Goal: Check status: Check status

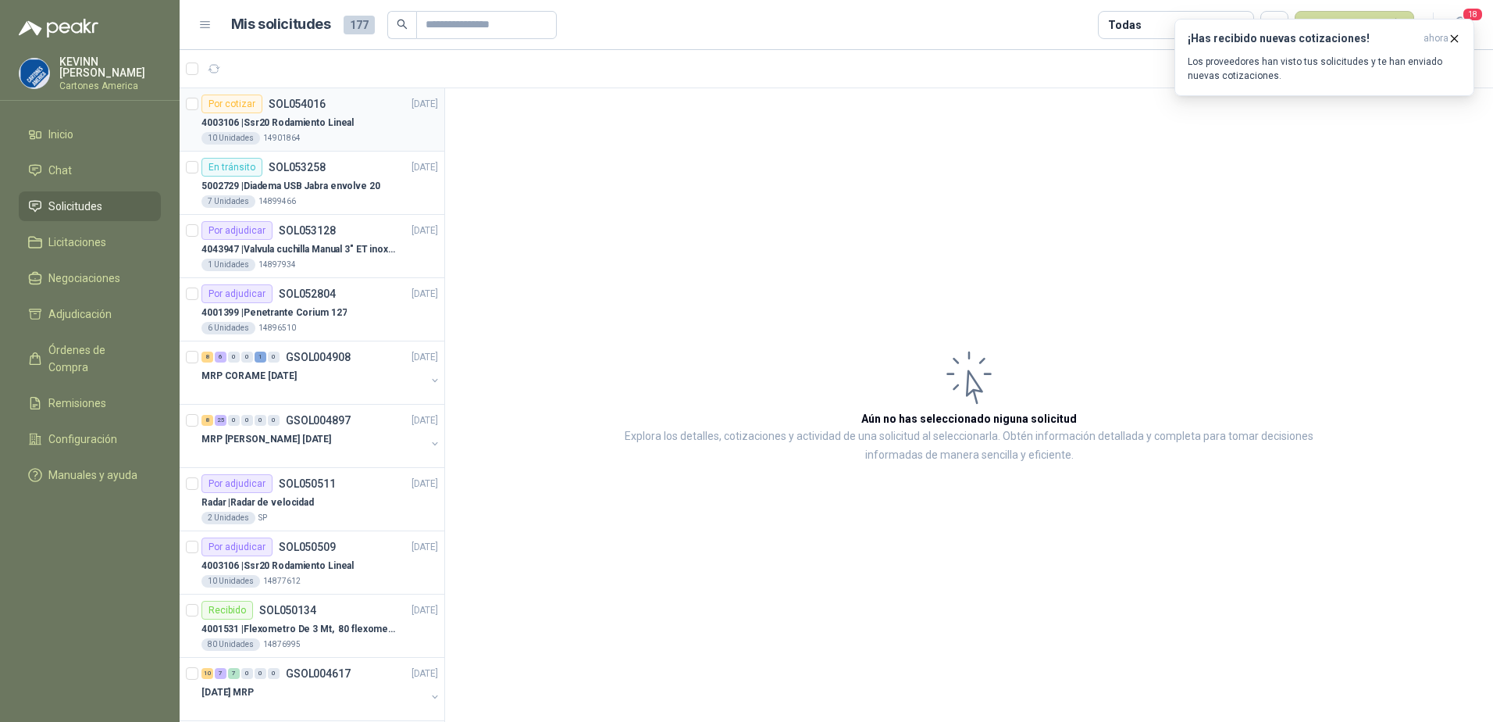
click at [351, 123] on div "4003106 | Ssr20 Rodamiento Lineal" at bounding box center [319, 122] width 237 height 19
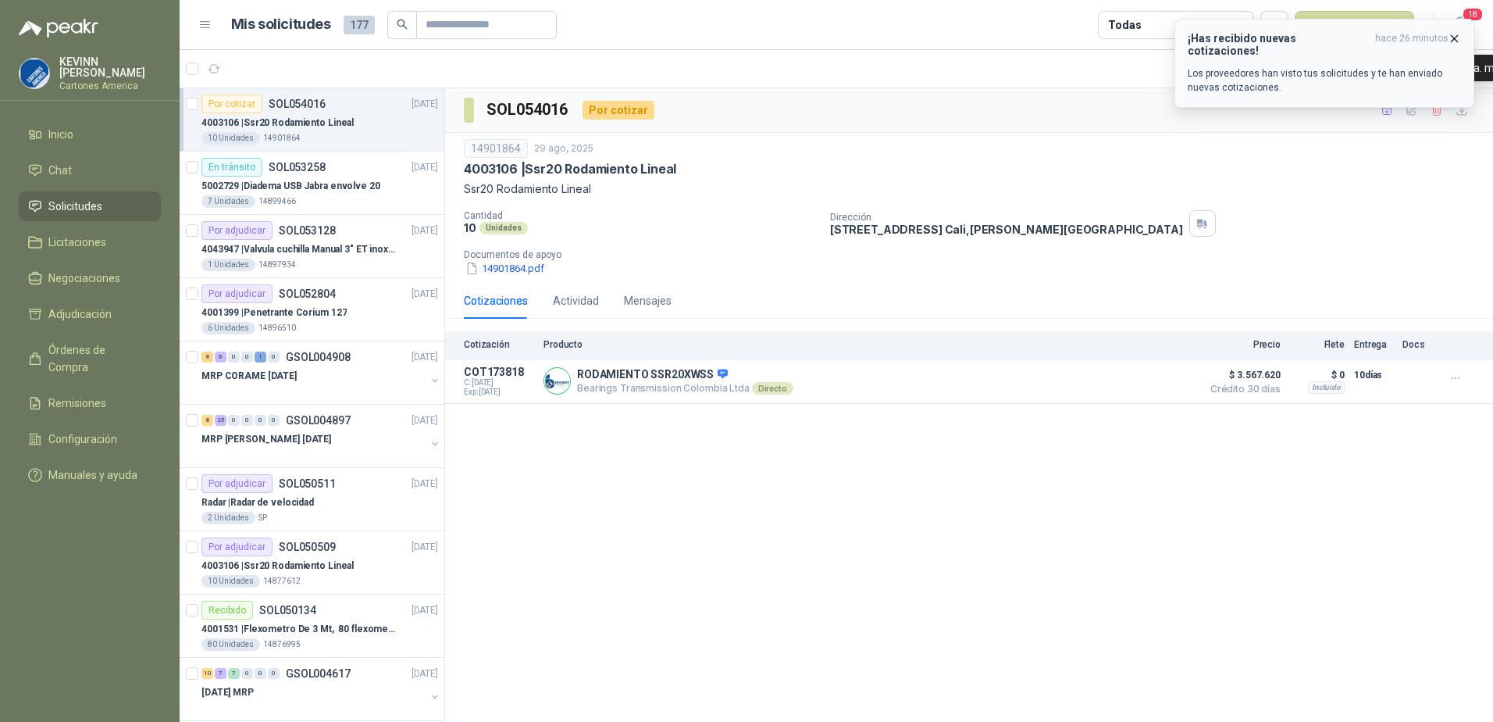
click at [1451, 36] on icon "button" at bounding box center [1454, 38] width 13 height 13
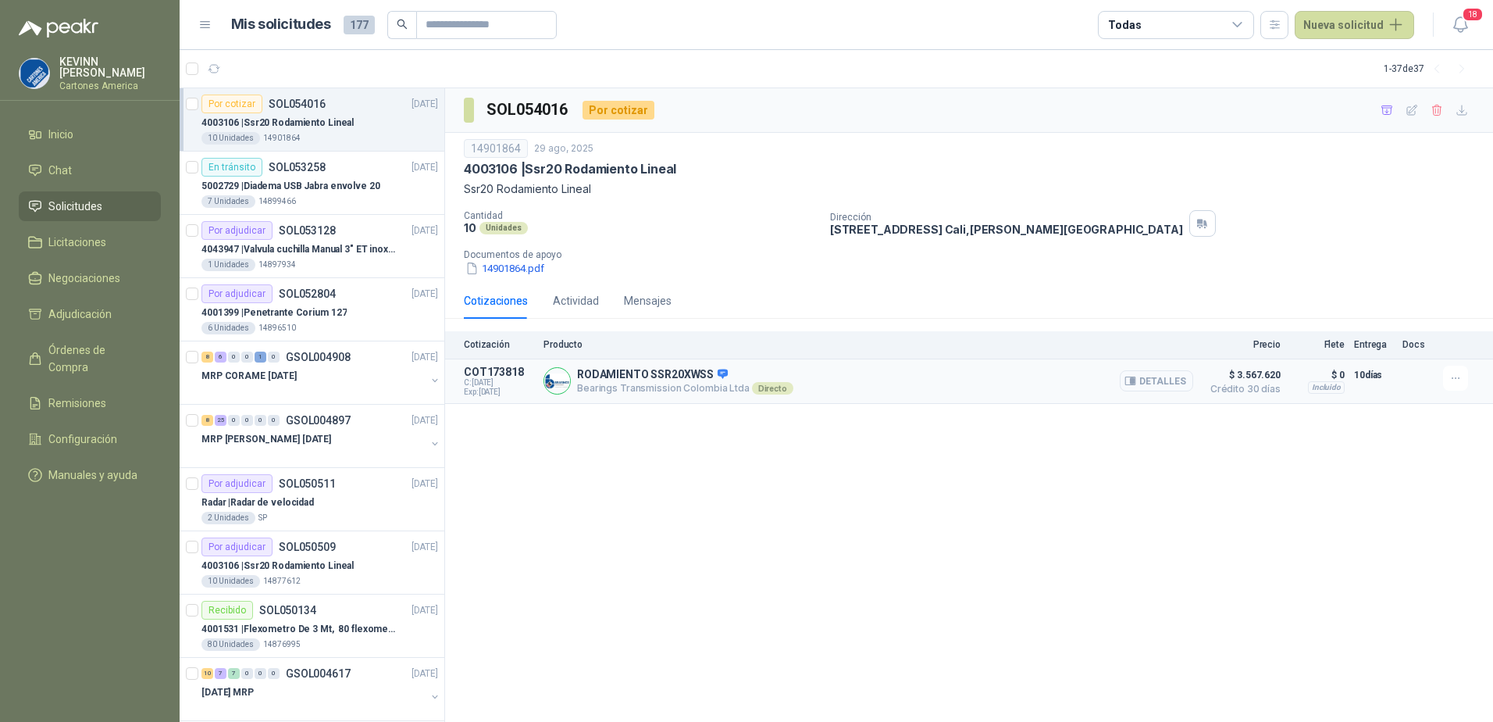
click at [1169, 376] on button "Detalles" at bounding box center [1156, 380] width 73 height 21
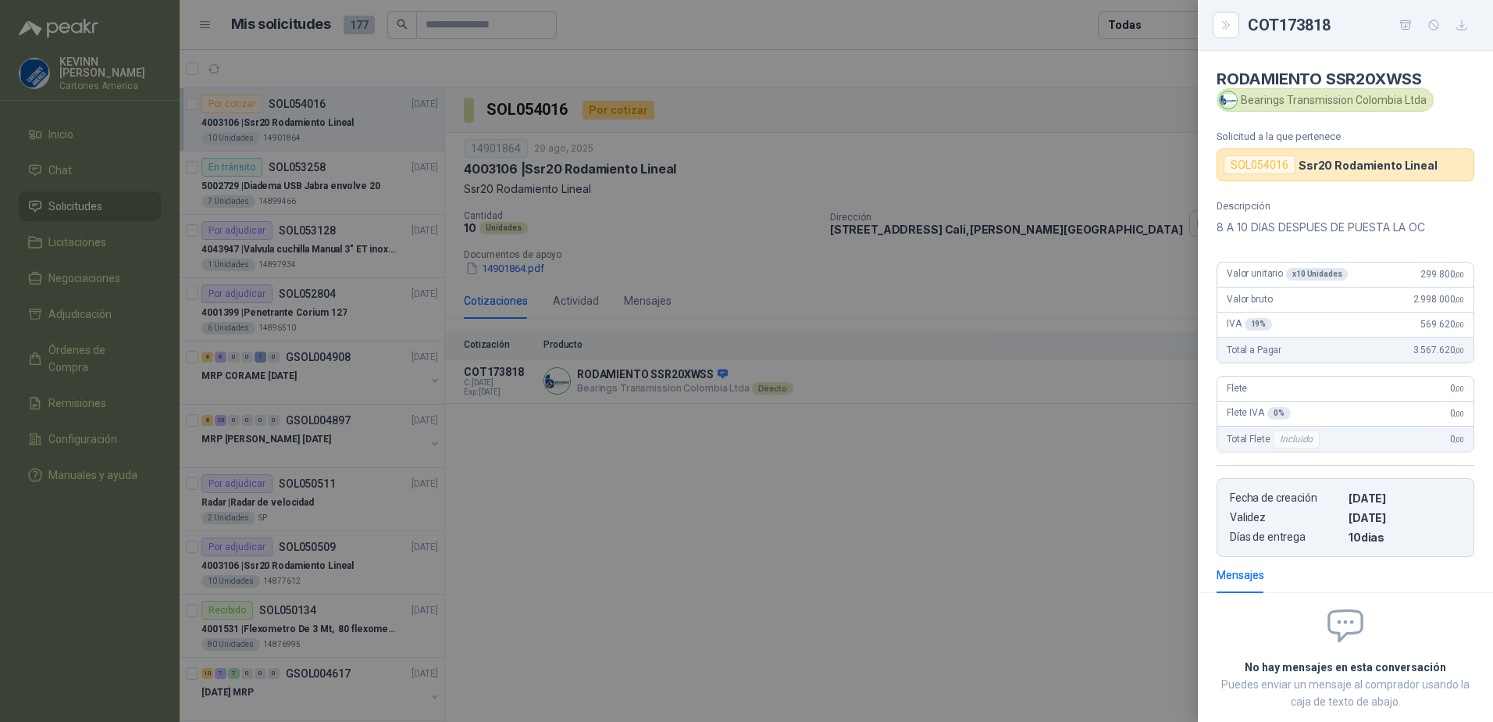
scroll to position [87, 0]
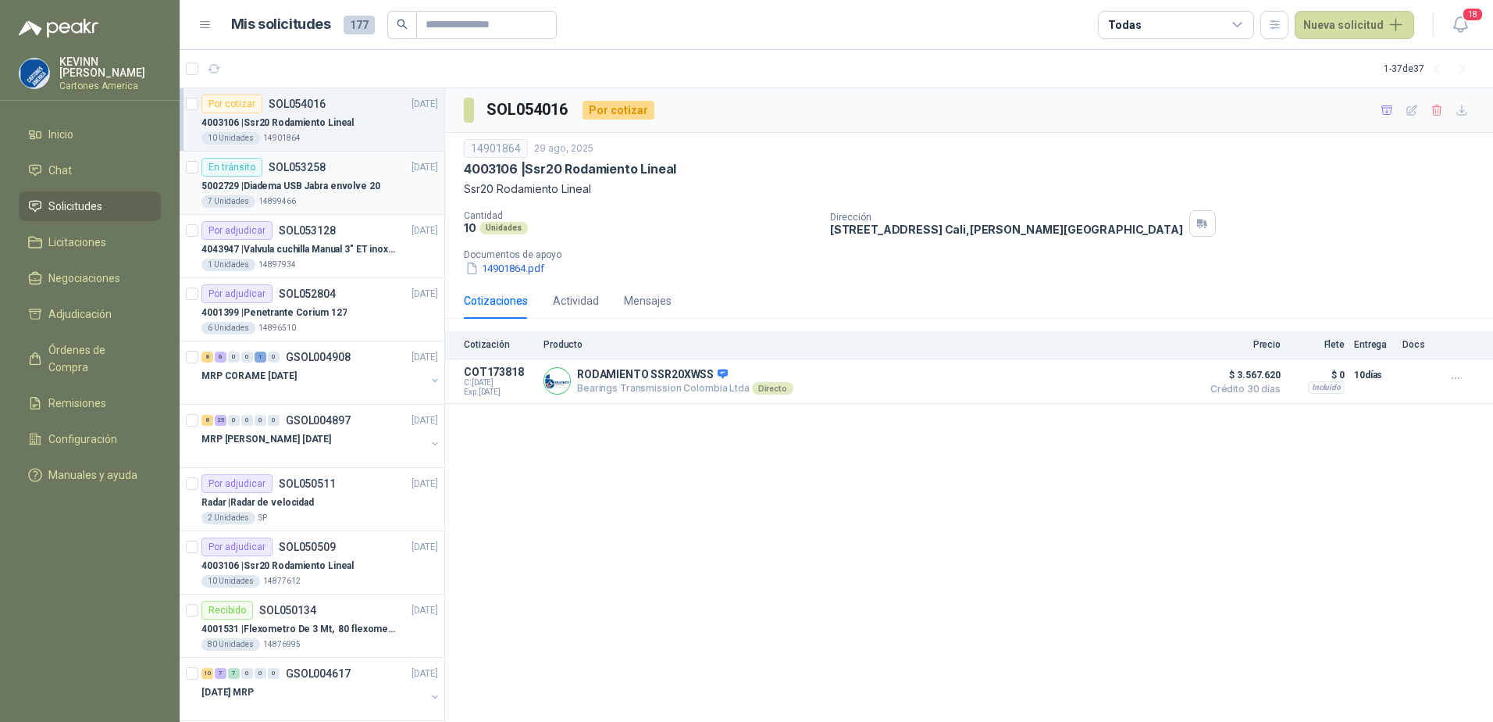
click at [314, 180] on p "5002729 | Diadema USB Jabra envolve 20" at bounding box center [290, 186] width 179 height 15
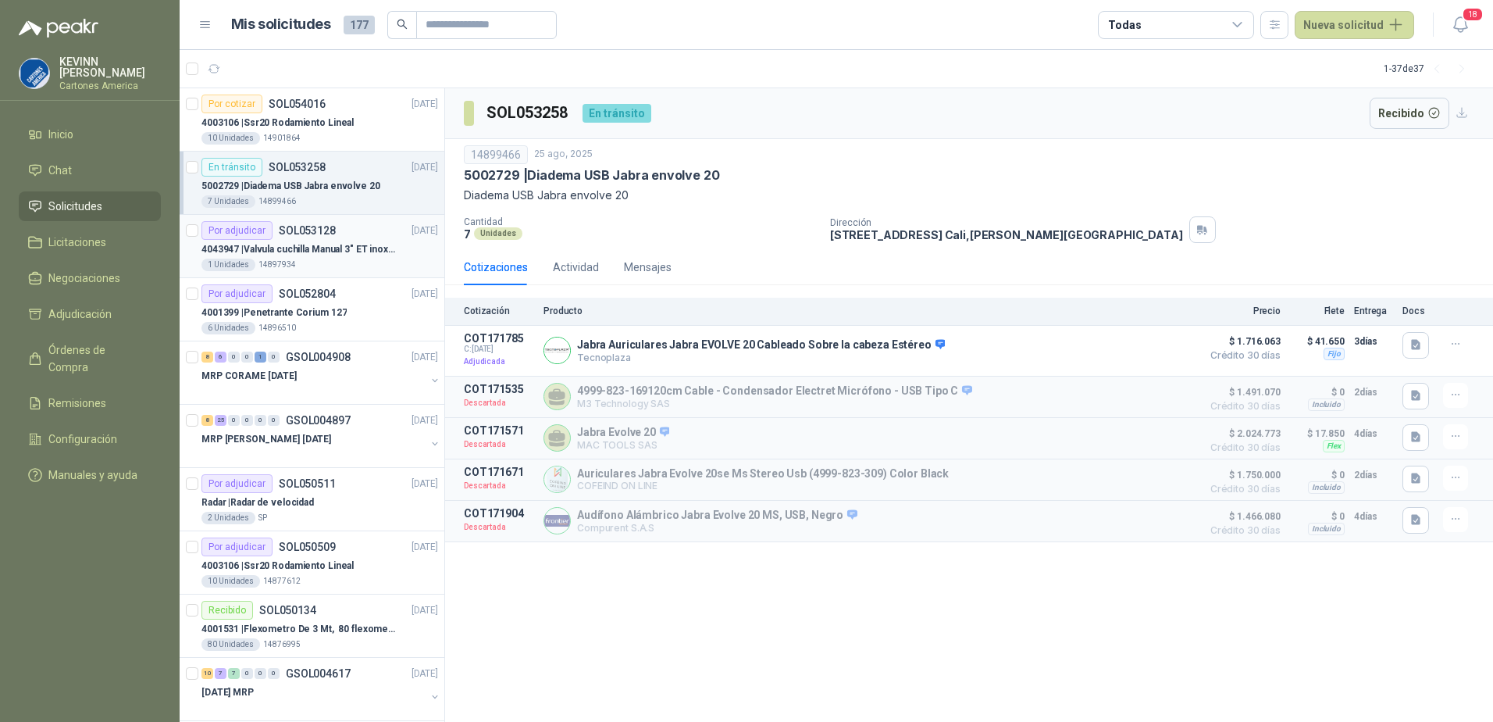
click at [312, 242] on p "4043947 | Valvula cuchilla Manual 3" ET inox T/LUG" at bounding box center [298, 249] width 194 height 15
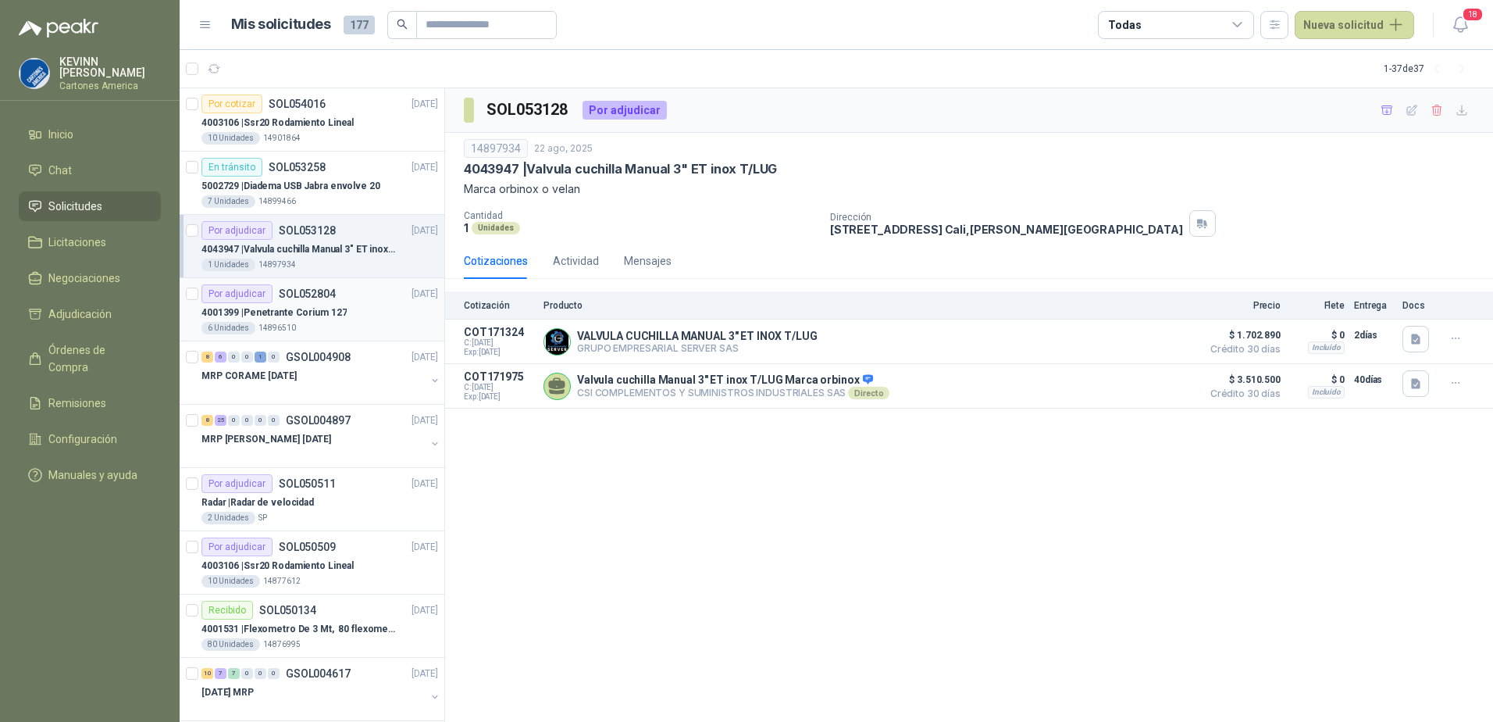
click at [319, 310] on p "4001399 | Penetrante Corium 127" at bounding box center [273, 312] width 145 height 15
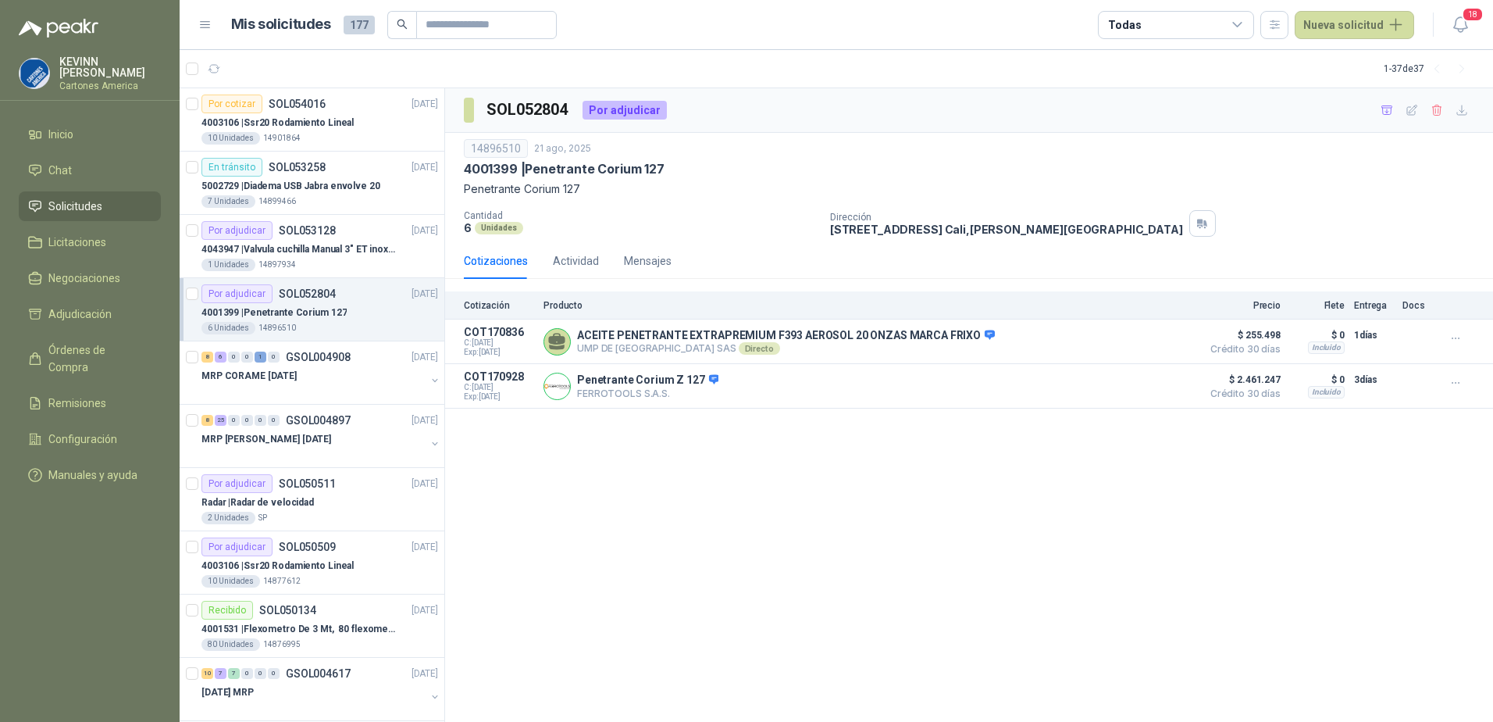
click at [333, 315] on p "4001399 | Penetrante Corium 127" at bounding box center [273, 312] width 145 height 15
click at [970, 458] on div "SOL052804 Por adjudicar 14896510 [DATE] 4001399 | Penetrante Corium 127 Penetra…" at bounding box center [969, 405] width 1048 height 634
click at [305, 118] on p "4003106 | Ssr20 Rodamiento Lineal" at bounding box center [277, 123] width 152 height 15
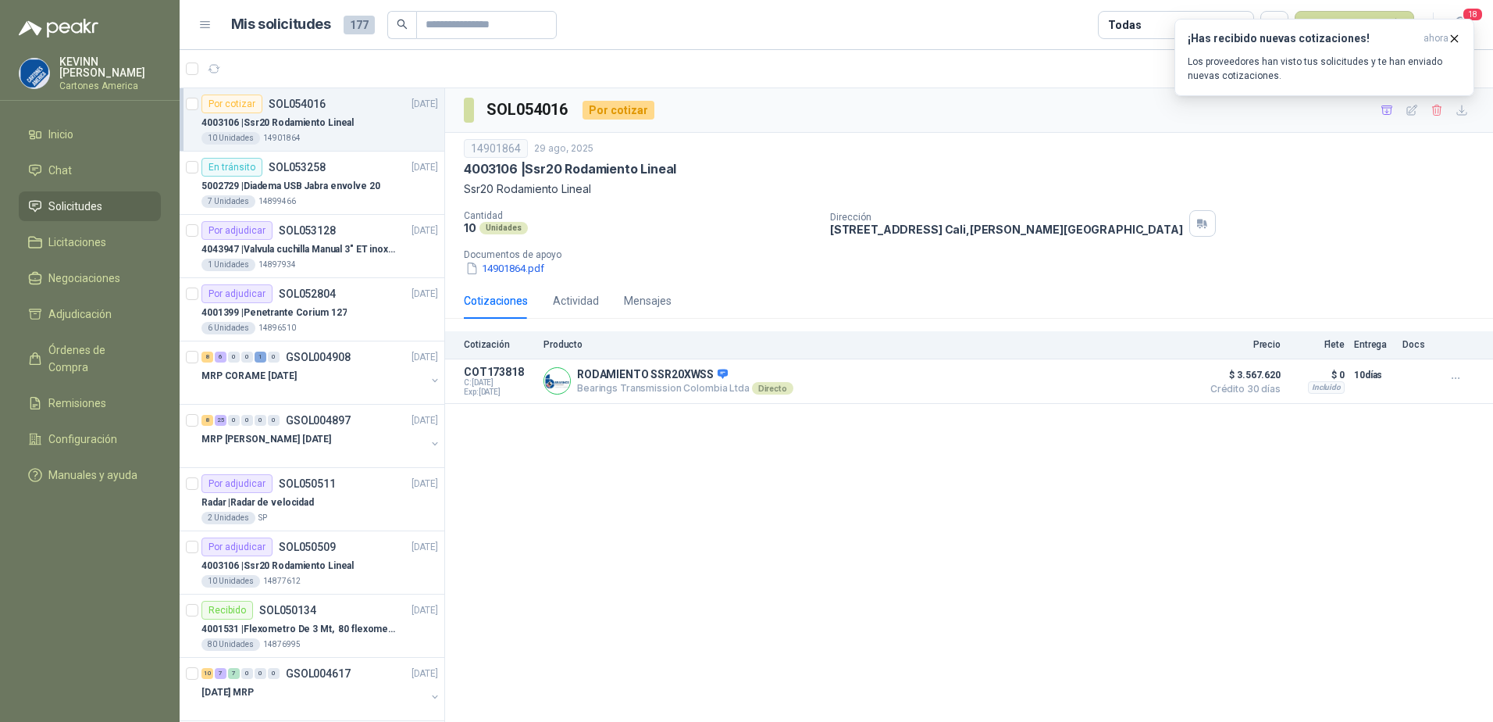
click at [291, 126] on p "4003106 | Ssr20 Rodamiento Lineal" at bounding box center [277, 123] width 152 height 15
click at [1458, 31] on button "¡Has recibido nuevas cotizaciones! ahora Los proveedores han visto tus solicitu…" at bounding box center [1324, 57] width 300 height 77
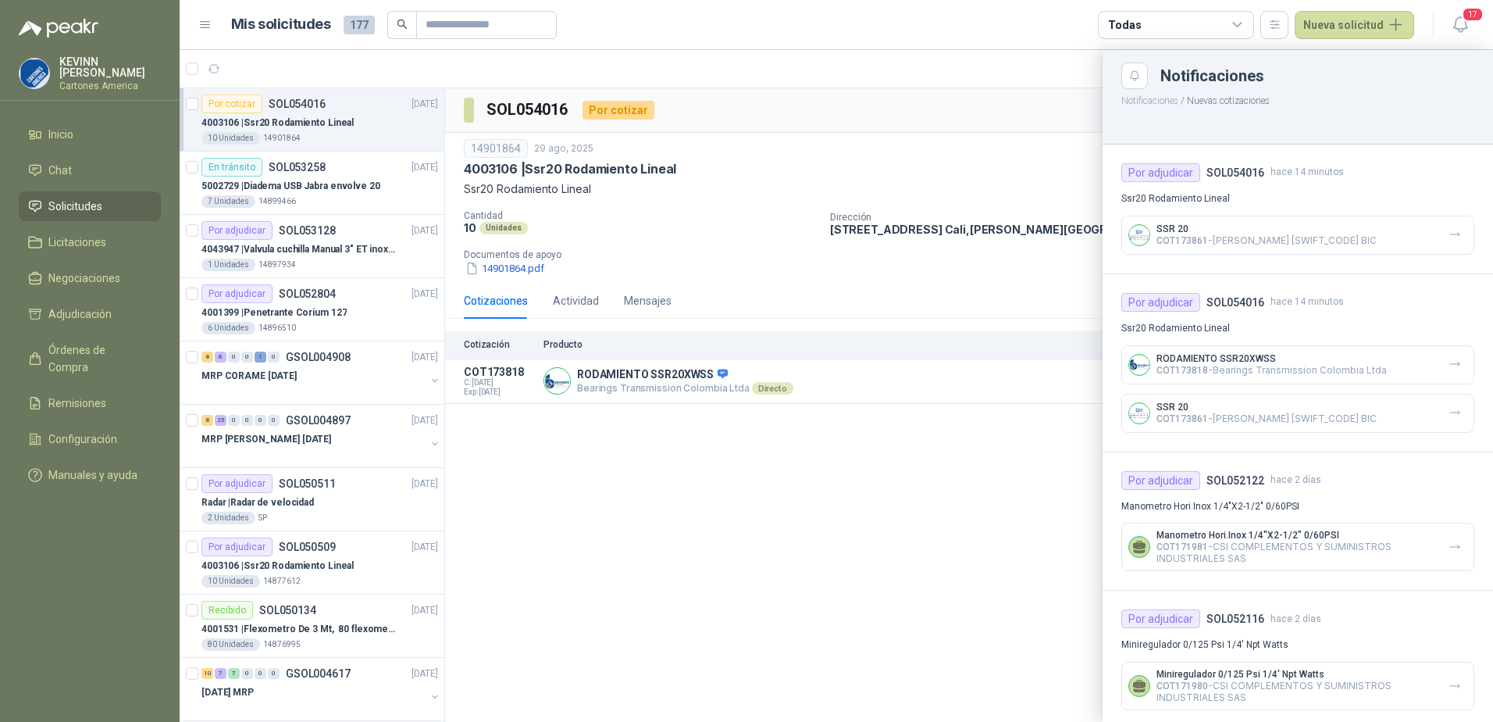
click at [1020, 174] on div at bounding box center [836, 386] width 1313 height 672
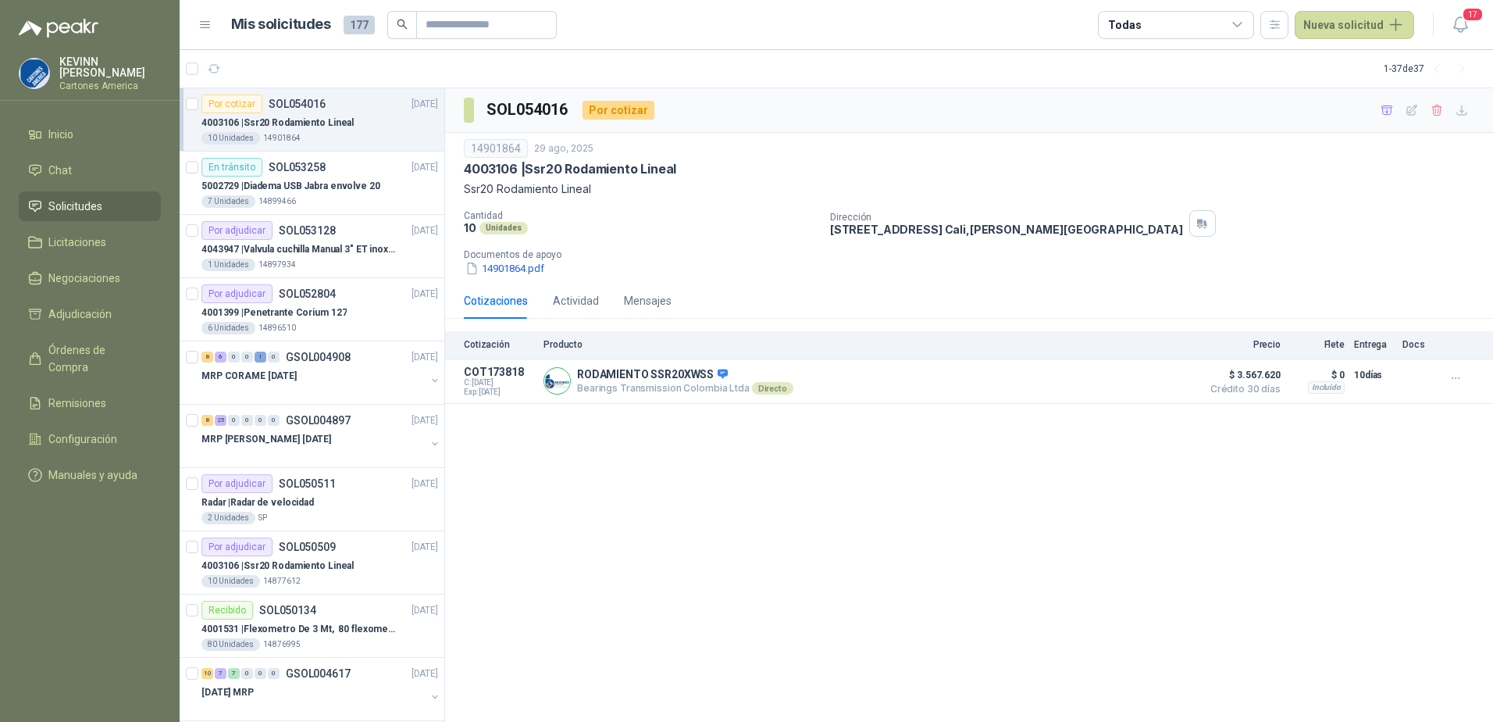
click at [263, 130] on p "4003106 | Ssr20 Rodamiento Lineal" at bounding box center [277, 123] width 152 height 15
click at [292, 181] on p "5002729 | Diadema USB Jabra envolve 20" at bounding box center [290, 186] width 179 height 15
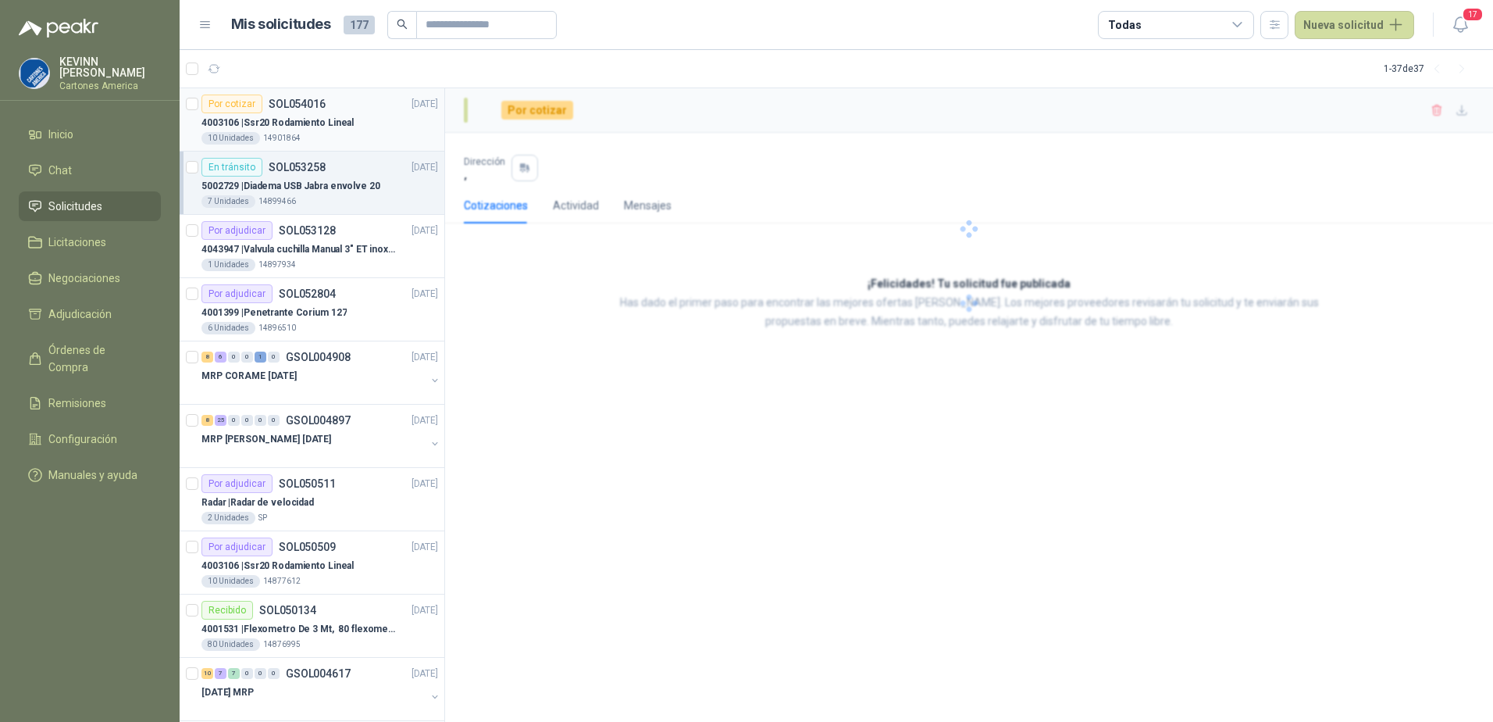
click at [303, 134] on div "10 Unidades 14901864" at bounding box center [319, 138] width 237 height 12
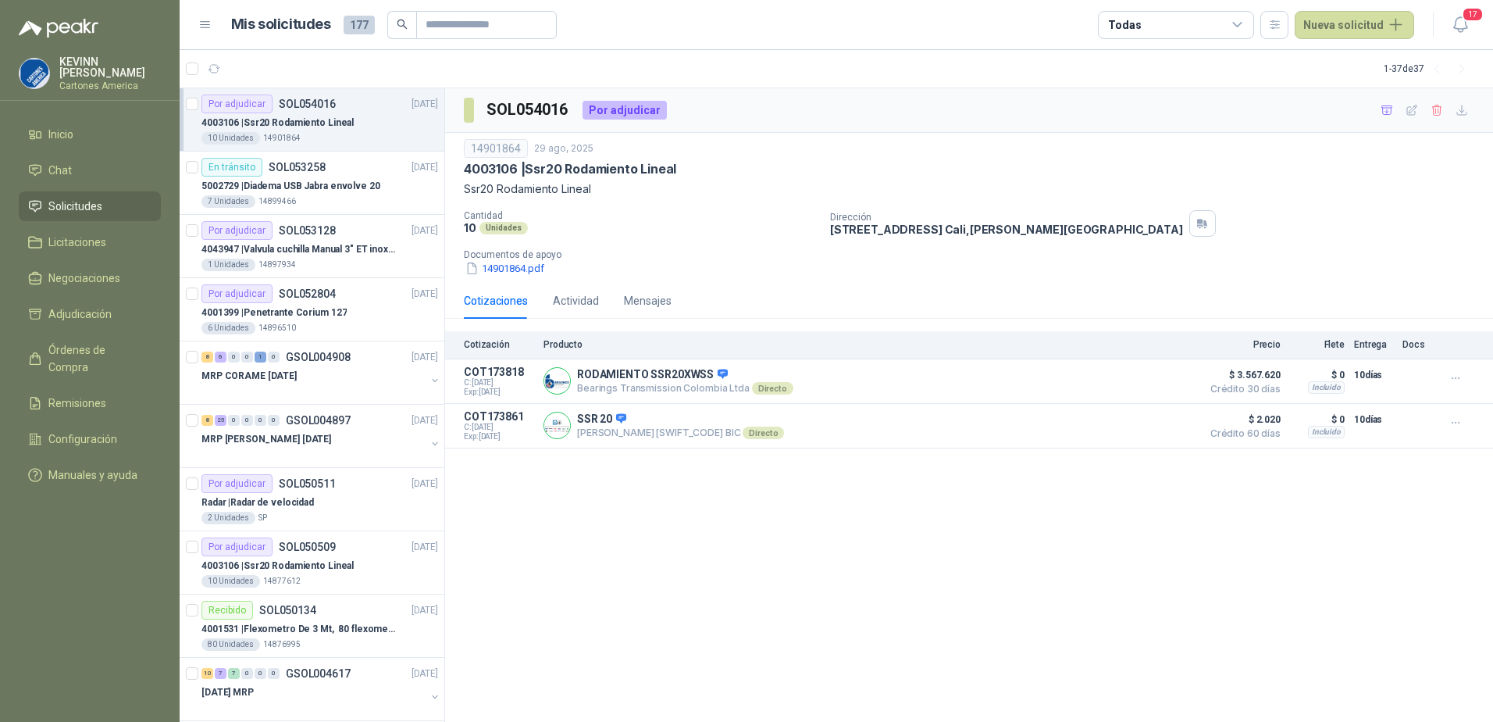
click at [319, 114] on div "4003106 | Ssr20 Rodamiento Lineal" at bounding box center [319, 122] width 237 height 19
click at [342, 181] on p "5002729 | Diadema USB Jabra envolve 20" at bounding box center [290, 186] width 179 height 15
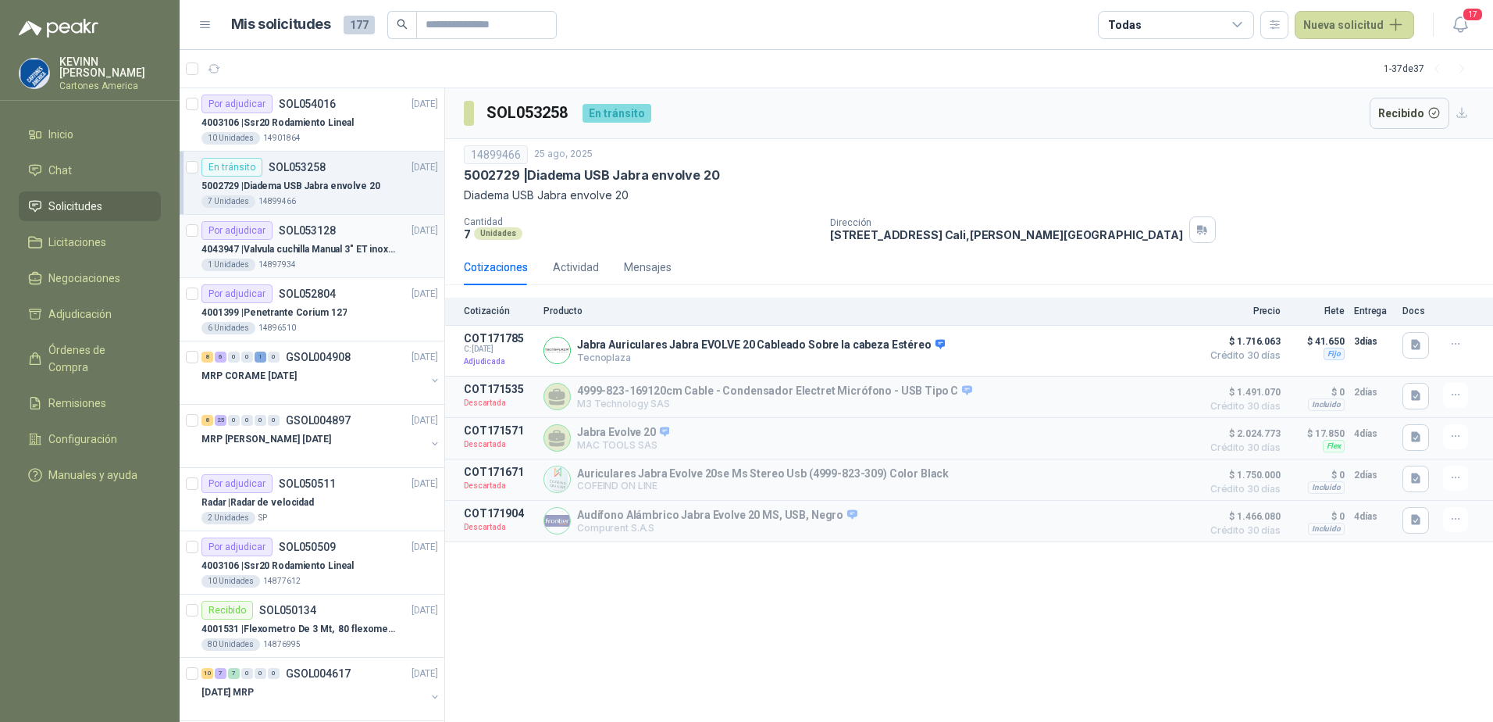
click at [316, 241] on div "4043947 | Valvula cuchilla Manual 3" ET inox T/LUG" at bounding box center [319, 249] width 237 height 19
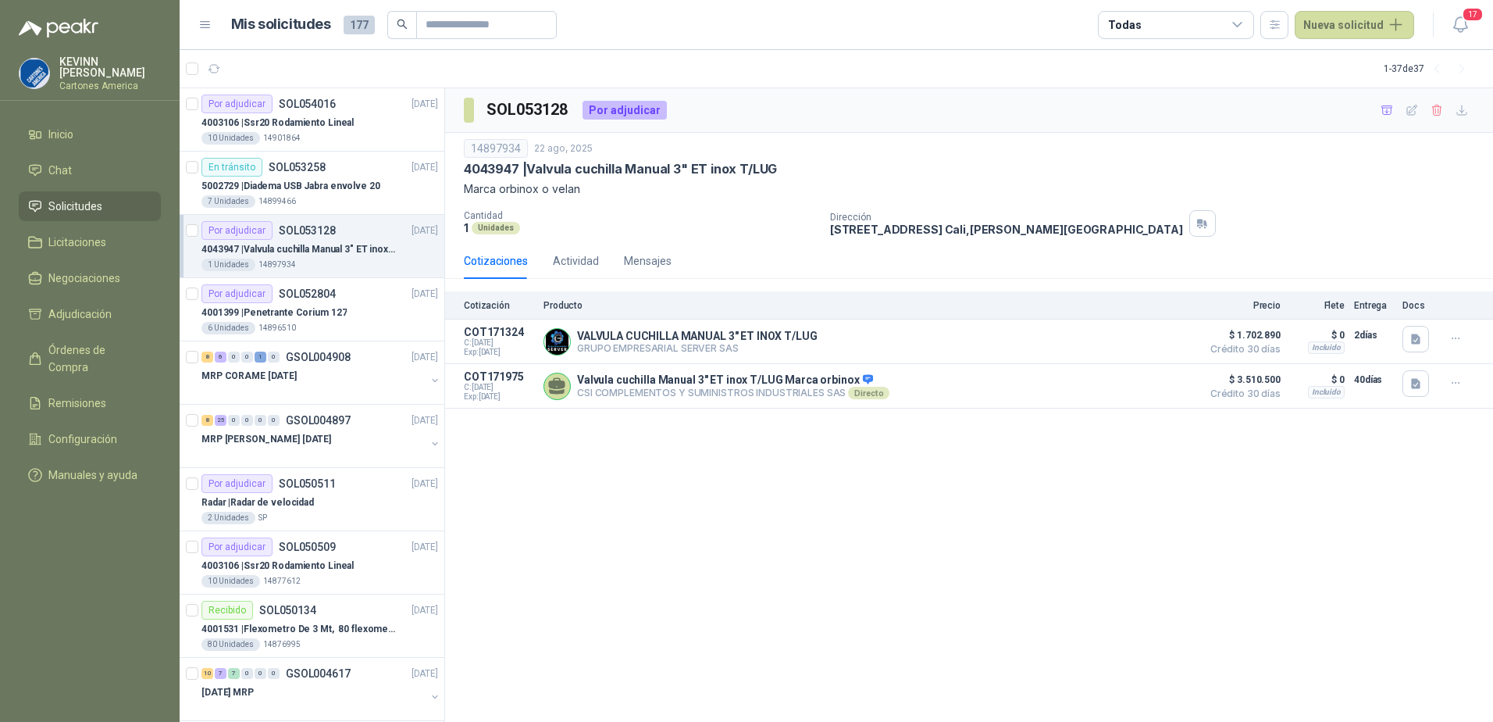
click at [318, 248] on p "4043947 | Valvula cuchilla Manual 3" ET inox T/LUG" at bounding box center [298, 249] width 194 height 15
click at [319, 306] on p "4001399 | Penetrante Corium 127" at bounding box center [273, 312] width 145 height 15
